Goal: Transaction & Acquisition: Download file/media

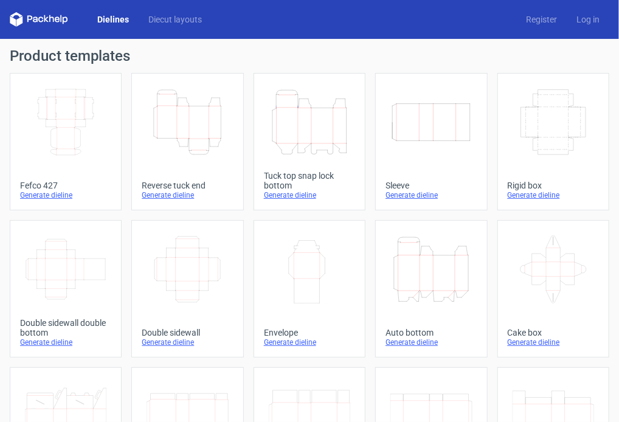
click at [299, 197] on div "Generate dieline" at bounding box center [309, 195] width 91 height 10
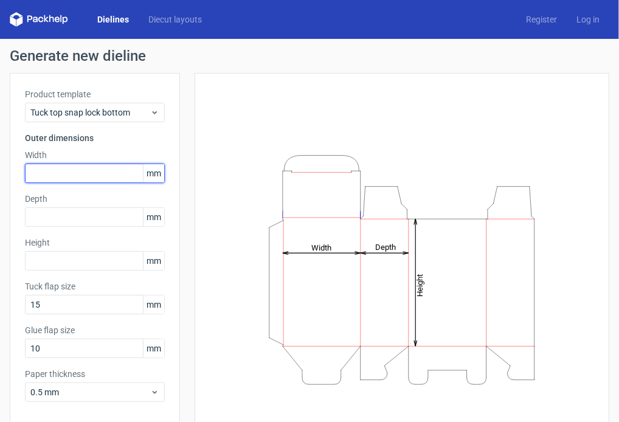
click at [73, 173] on input "text" at bounding box center [95, 172] width 140 height 19
type input "103"
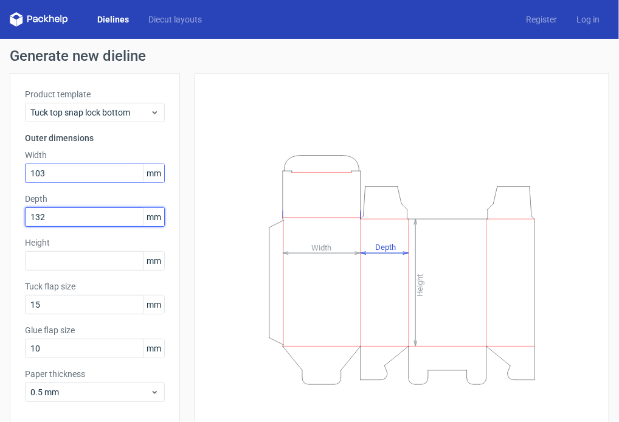
type input "132"
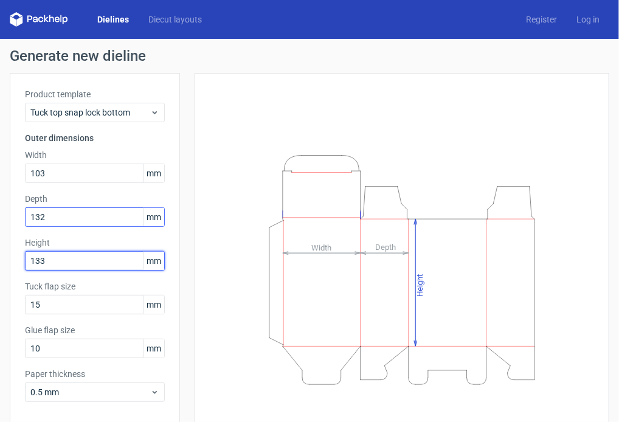
type input "133"
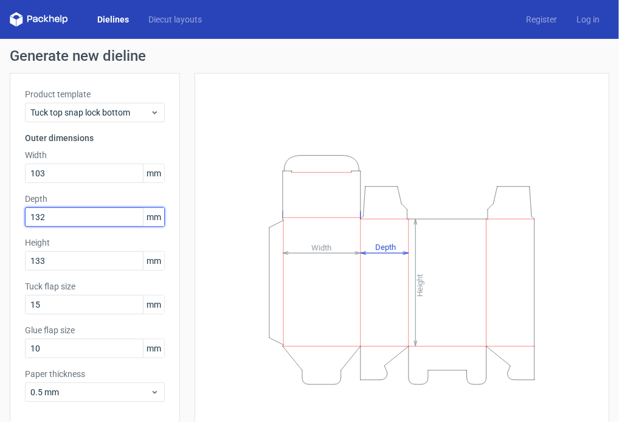
drag, startPoint x: 49, startPoint y: 218, endPoint x: 1, endPoint y: 212, distance: 48.3
click at [2, 212] on div "Generate new dieline Product template Tuck top snap lock bottom Outer dimension…" at bounding box center [309, 257] width 619 height 437
type input "133"
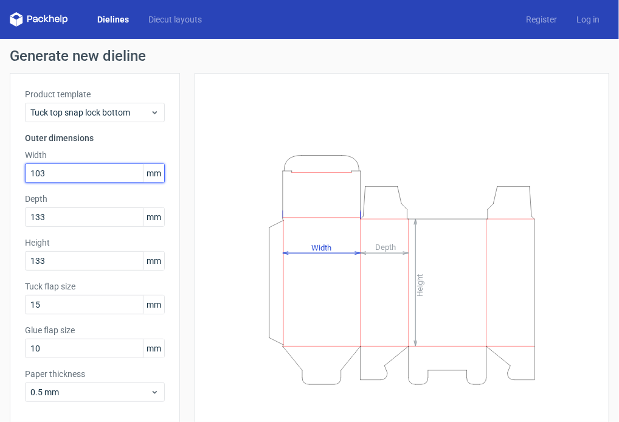
drag, startPoint x: 54, startPoint y: 173, endPoint x: -2, endPoint y: 173, distance: 55.9
click at [0, 173] on html "Dielines Diecut layouts Register Log in Generate new dieline Product template T…" at bounding box center [309, 211] width 619 height 422
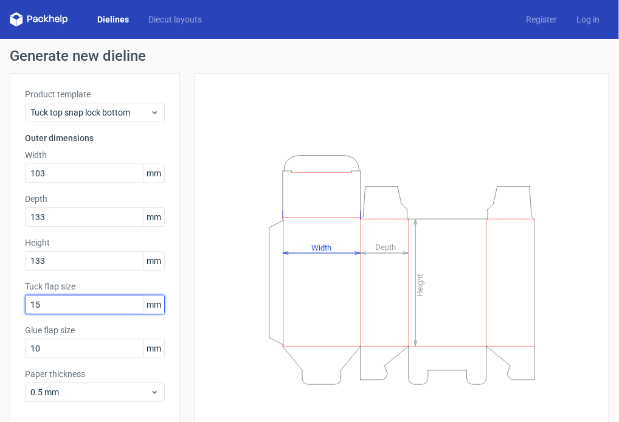
drag, startPoint x: 22, startPoint y: 304, endPoint x: -12, endPoint y: 304, distance: 33.4
click at [0, 304] on html "Dielines Diecut layouts Register Log in Generate new dieline Product template T…" at bounding box center [309, 211] width 619 height 422
type input "20"
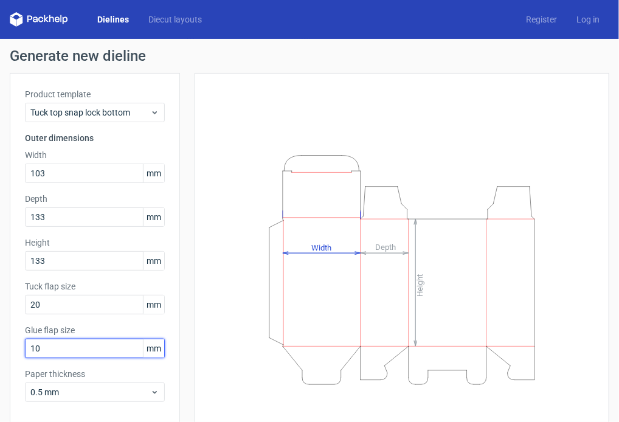
drag, startPoint x: 64, startPoint y: 352, endPoint x: -15, endPoint y: 346, distance: 78.6
click at [0, 346] on html "Dielines Diecut layouts Register Log in Generate new dieline Product template T…" at bounding box center [309, 211] width 619 height 422
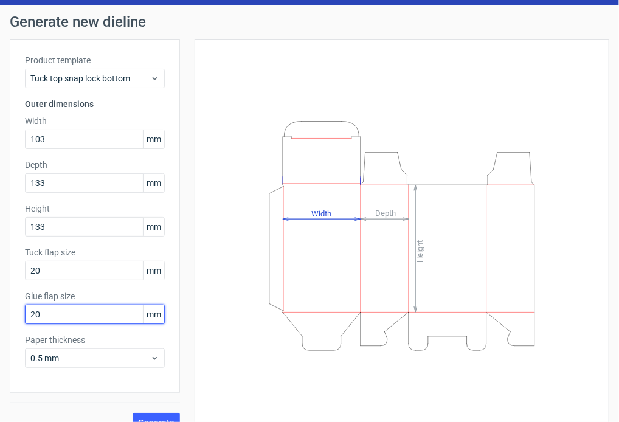
scroll to position [53, 0]
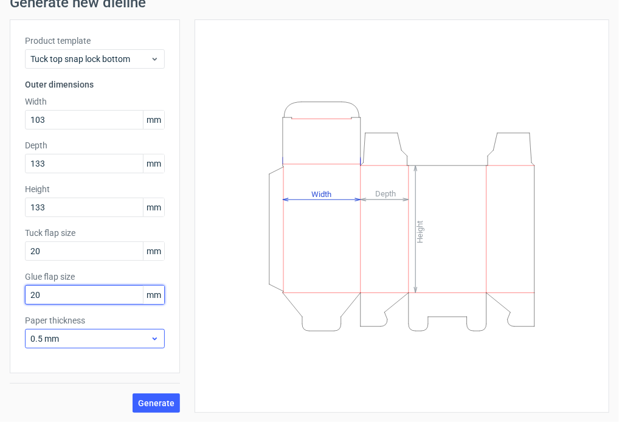
type input "20"
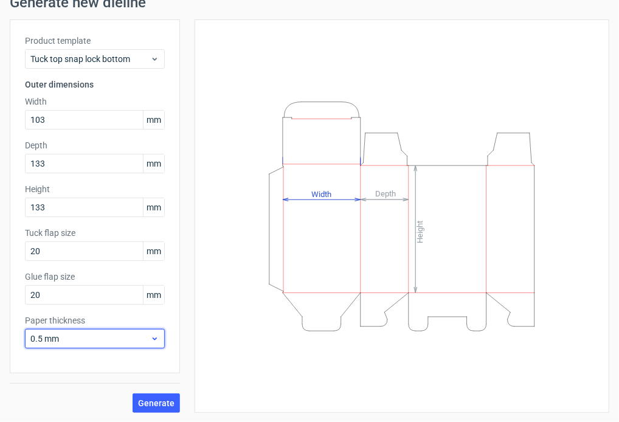
click at [156, 340] on icon at bounding box center [154, 339] width 9 height 10
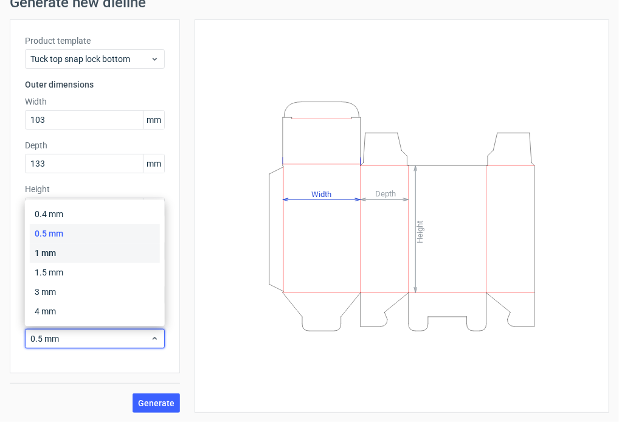
click at [70, 259] on div "1 mm" at bounding box center [95, 252] width 130 height 19
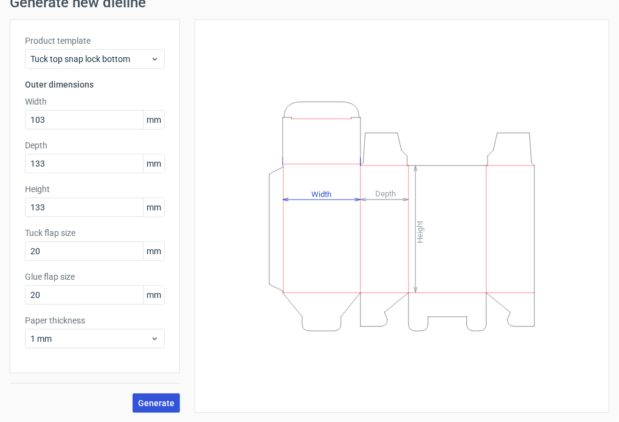
click at [153, 400] on span "Generate" at bounding box center [156, 403] width 36 height 9
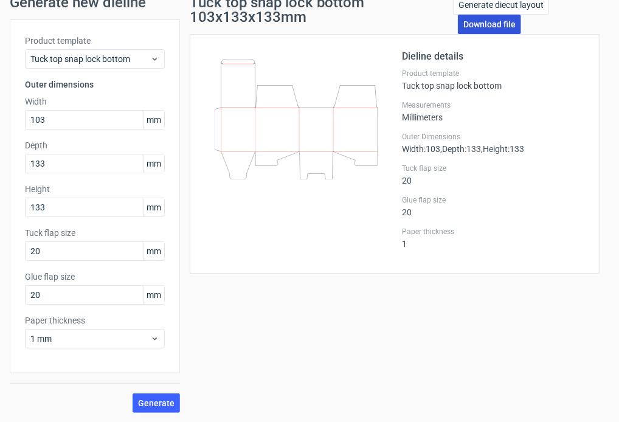
click at [477, 26] on link "Download file" at bounding box center [489, 24] width 63 height 19
